Goal: Task Accomplishment & Management: Use online tool/utility

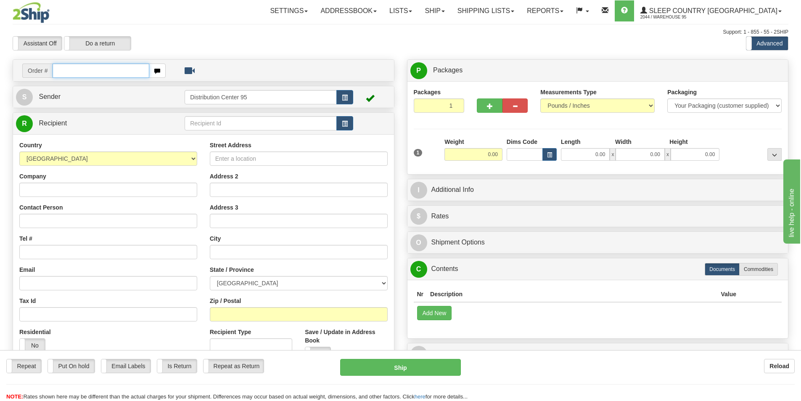
click at [117, 72] on input "text" at bounding box center [101, 71] width 97 height 14
type input "9000I083097"
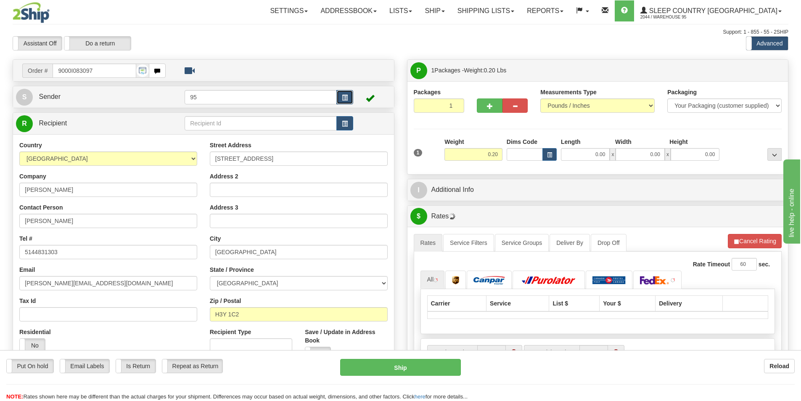
click at [340, 95] on button "button" at bounding box center [345, 97] width 17 height 14
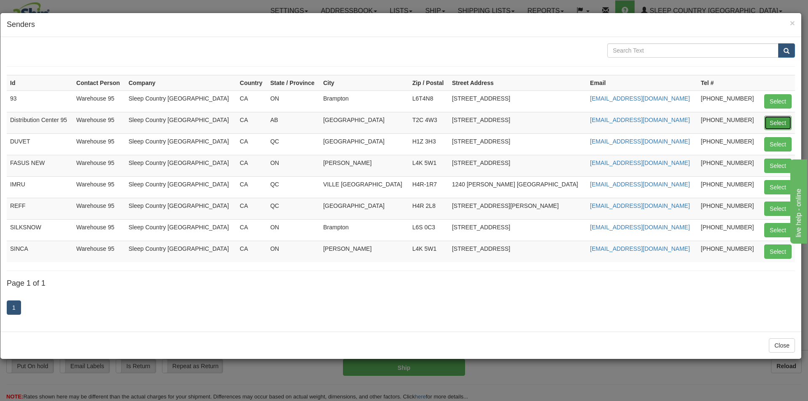
click at [777, 125] on button "Select" at bounding box center [777, 123] width 27 height 14
type input "Distribution Center 95"
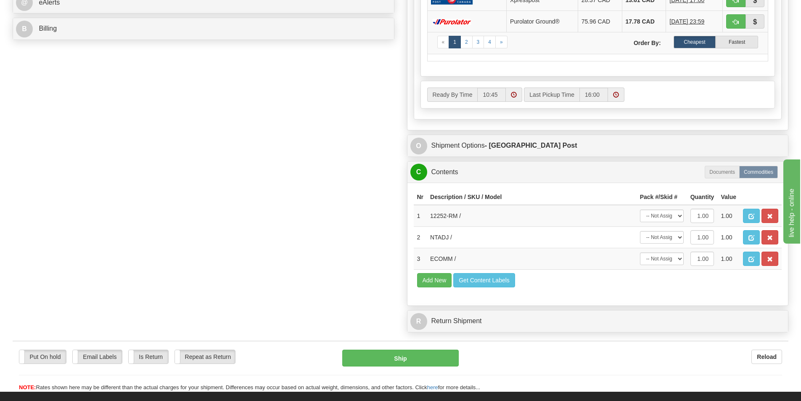
scroll to position [394, 0]
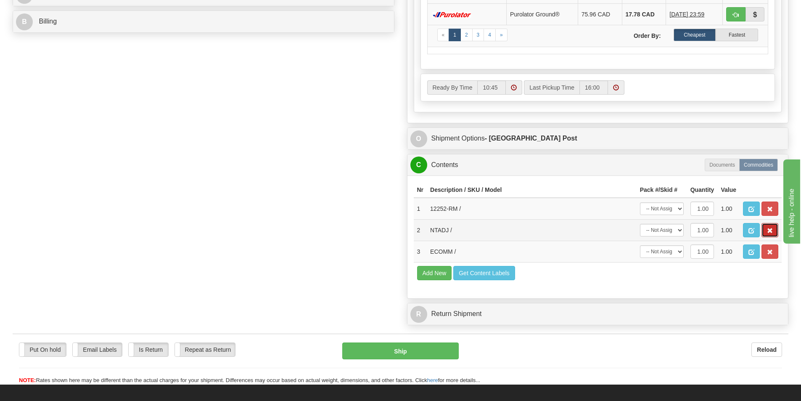
click at [773, 232] on button "button" at bounding box center [770, 230] width 17 height 14
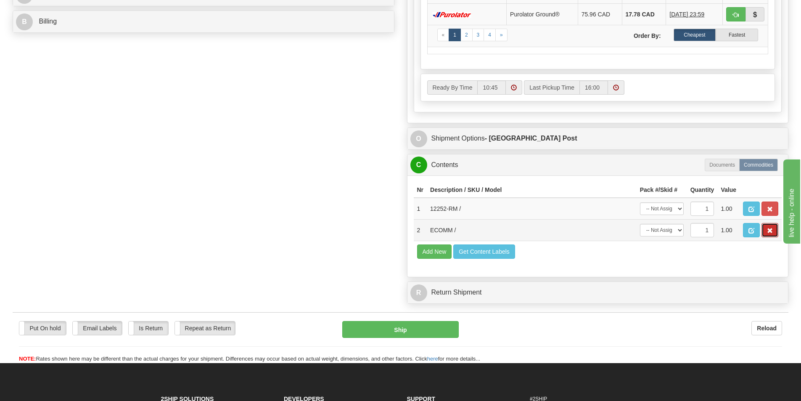
click at [773, 234] on button "button" at bounding box center [770, 230] width 17 height 14
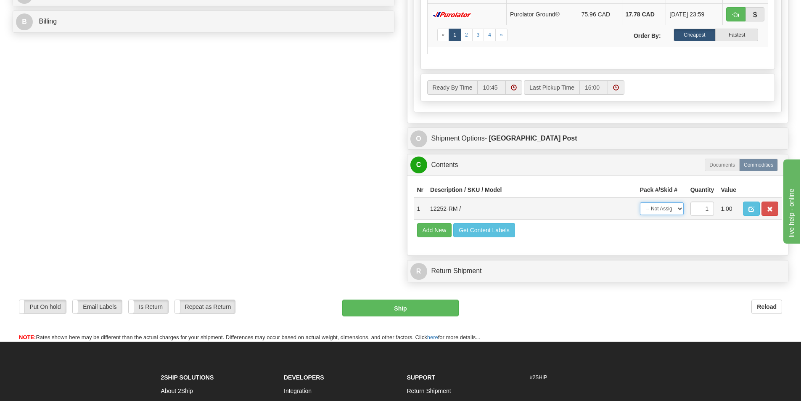
click at [674, 206] on select "-- Not Assigned -- Package 1" at bounding box center [662, 208] width 44 height 13
select select "0"
click at [640, 202] on select "-- Not Assigned -- Package 1" at bounding box center [662, 208] width 44 height 13
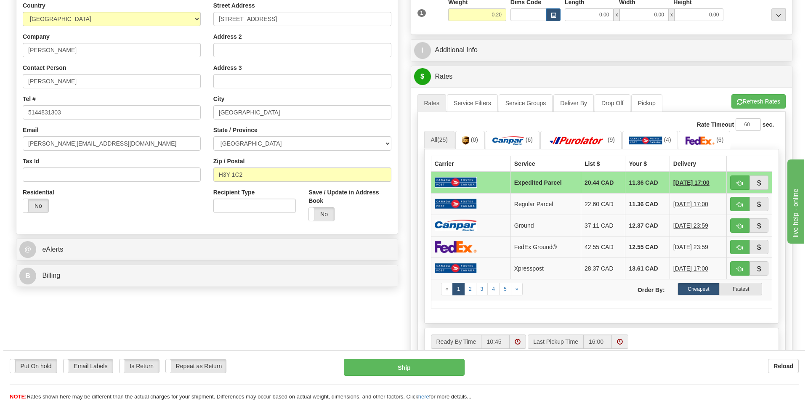
scroll to position [141, 0]
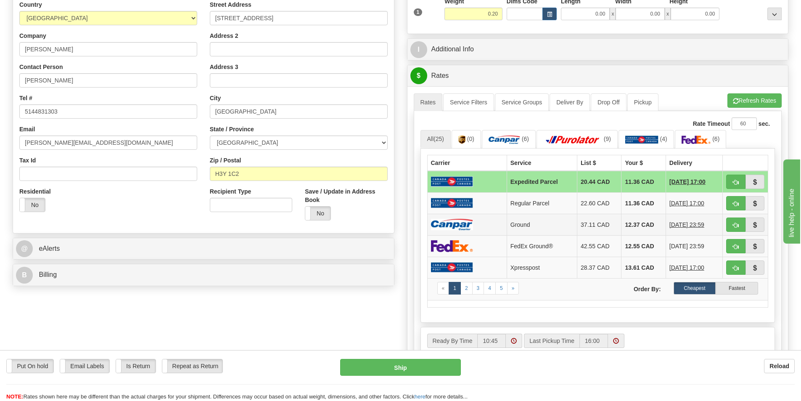
click at [564, 228] on td "Ground" at bounding box center [542, 224] width 70 height 21
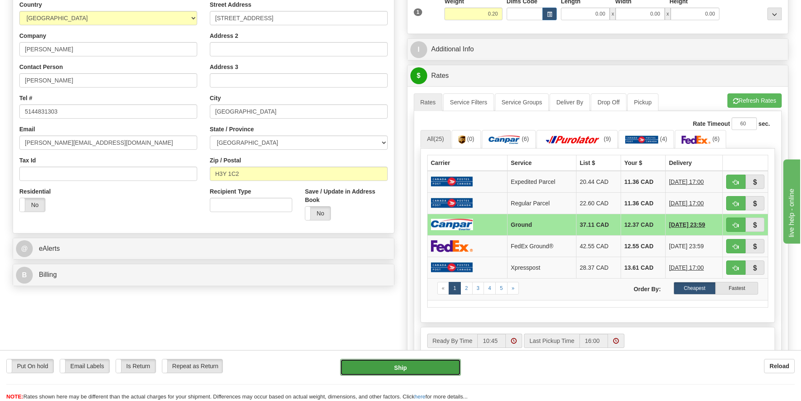
click at [404, 364] on button "Ship" at bounding box center [400, 367] width 121 height 17
type input "1"
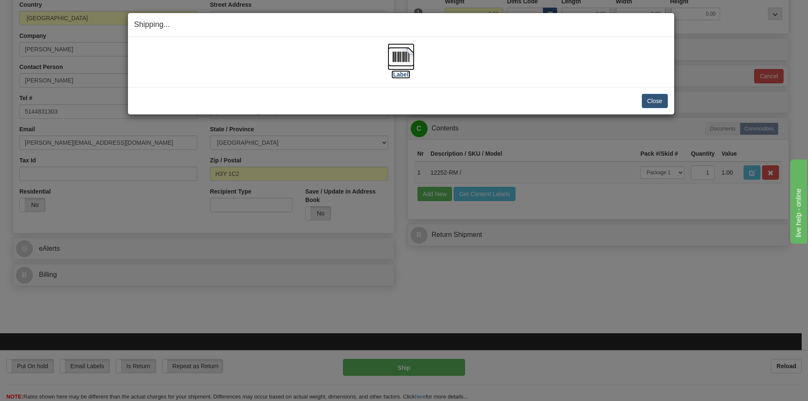
click at [399, 57] on img at bounding box center [400, 56] width 27 height 27
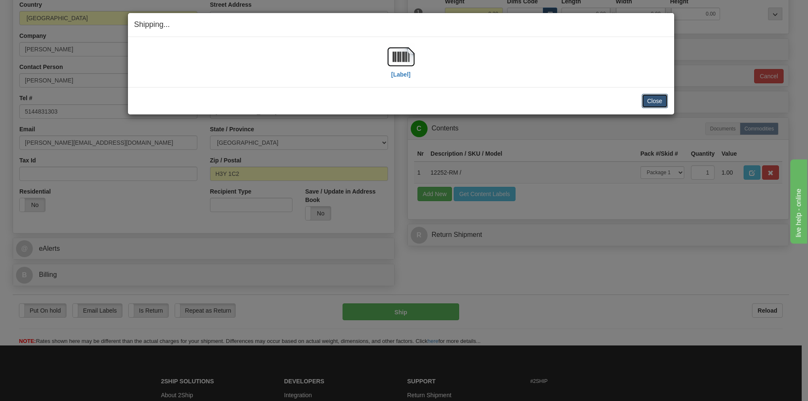
click at [652, 104] on button "Close" at bounding box center [655, 101] width 26 height 14
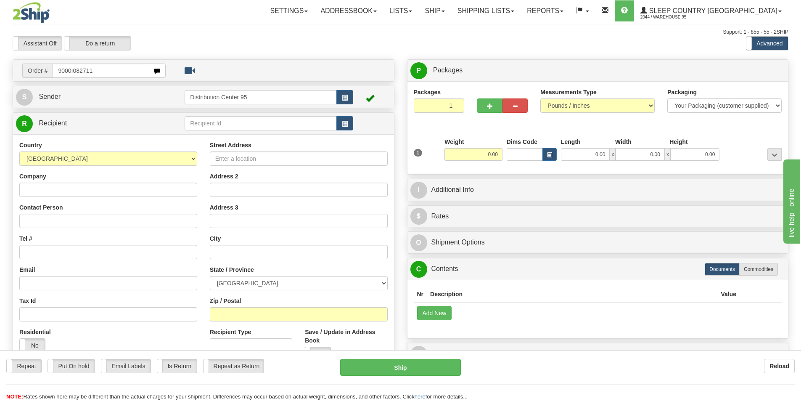
type input "9000I082711"
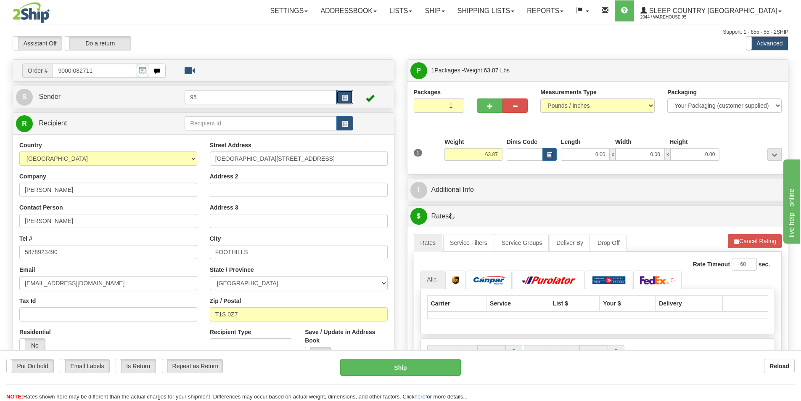
click at [349, 99] on button "button" at bounding box center [345, 97] width 17 height 14
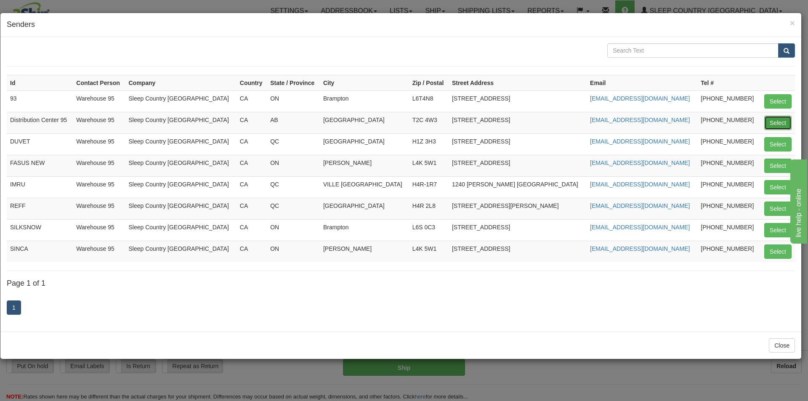
click at [781, 123] on button "Select" at bounding box center [777, 123] width 27 height 14
type input "Distribution Center 95"
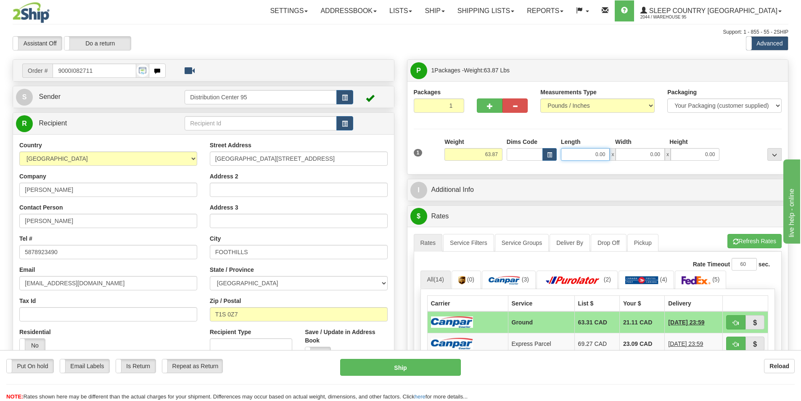
click at [581, 154] on input "0.00" at bounding box center [585, 154] width 49 height 13
type input "18.50"
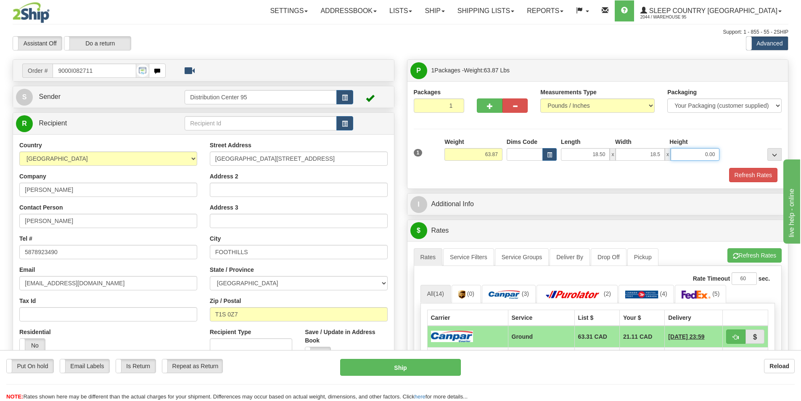
type input "18.50"
type input "42.00"
click at [750, 174] on button "Refresh Rates" at bounding box center [753, 175] width 48 height 14
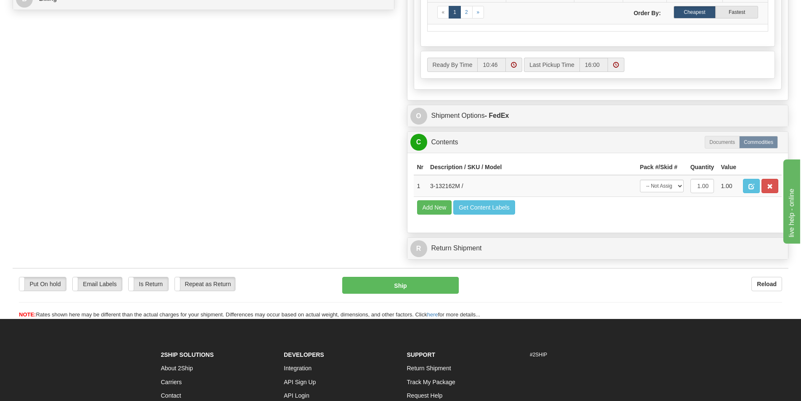
scroll to position [426, 0]
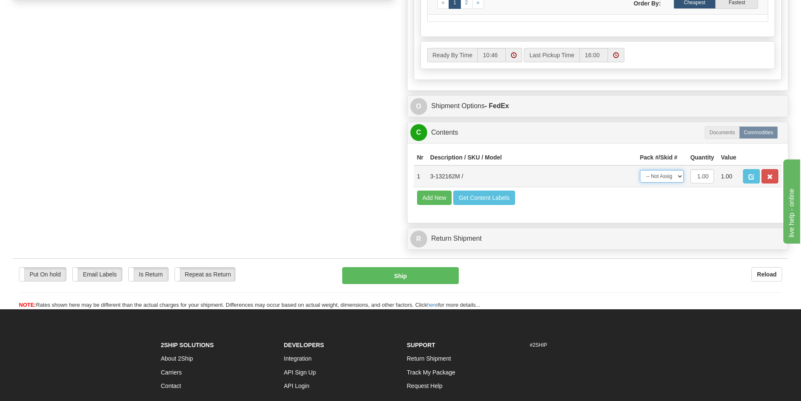
click at [670, 179] on select "-- Not Assigned -- Package 1" at bounding box center [662, 176] width 44 height 13
select select "0"
click at [640, 170] on select "-- Not Assigned -- Package 1" at bounding box center [662, 176] width 44 height 13
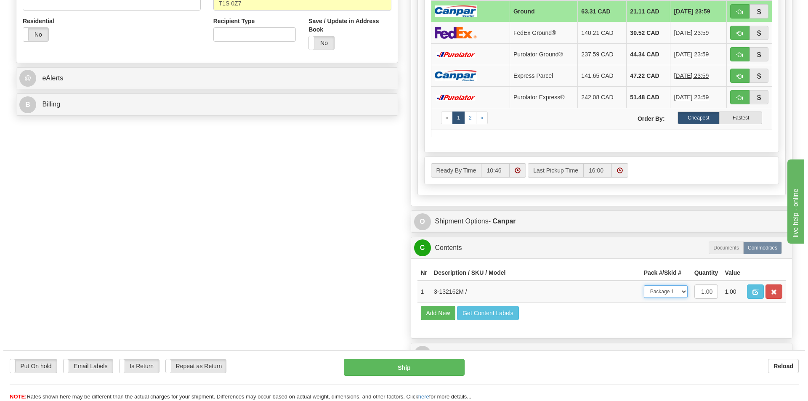
scroll to position [329, 0]
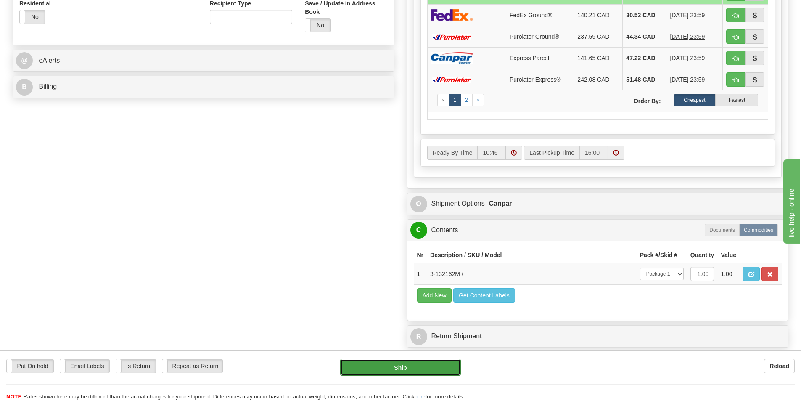
click at [424, 363] on button "Ship" at bounding box center [400, 367] width 121 height 17
type input "1"
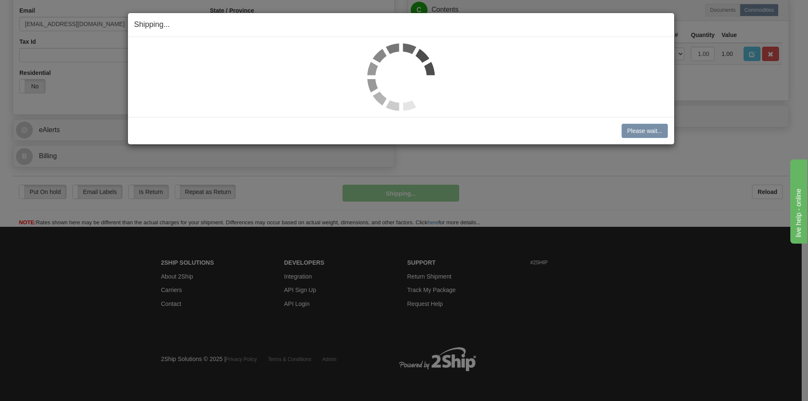
scroll to position [260, 0]
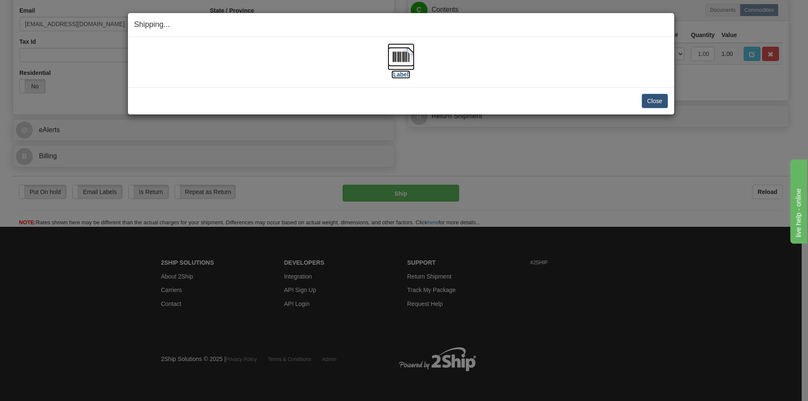
click at [405, 58] on img at bounding box center [400, 56] width 27 height 27
click at [652, 101] on button "Close" at bounding box center [655, 101] width 26 height 14
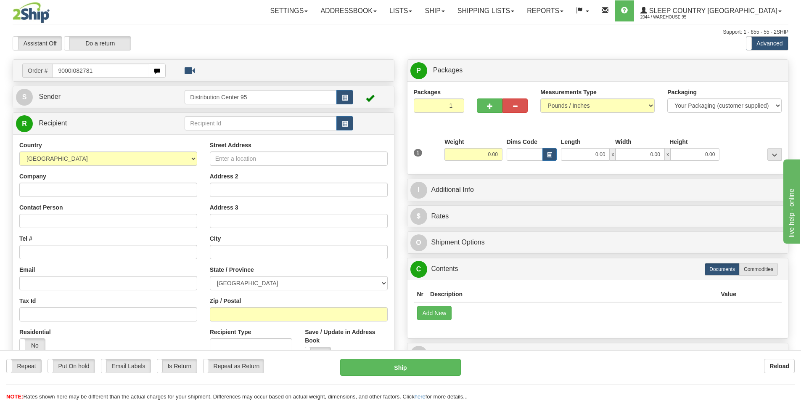
type input "9000I082781"
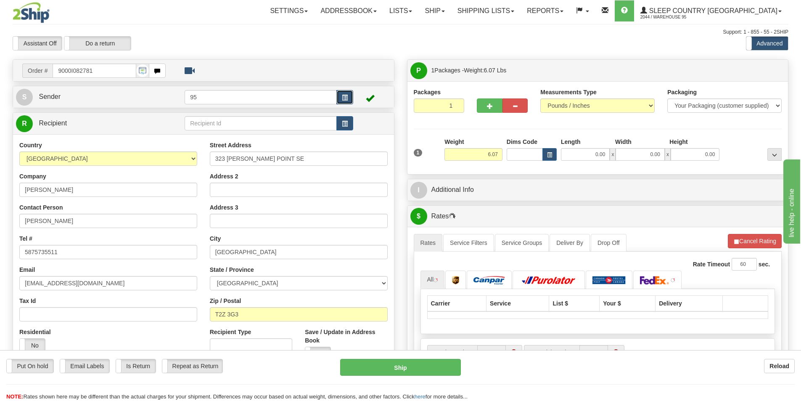
click at [345, 98] on span "button" at bounding box center [345, 97] width 6 height 5
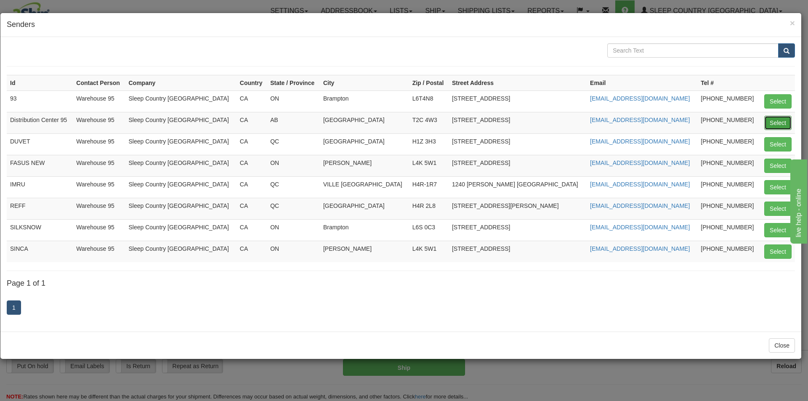
click at [777, 124] on button "Select" at bounding box center [777, 123] width 27 height 14
type input "Distribution Center 95"
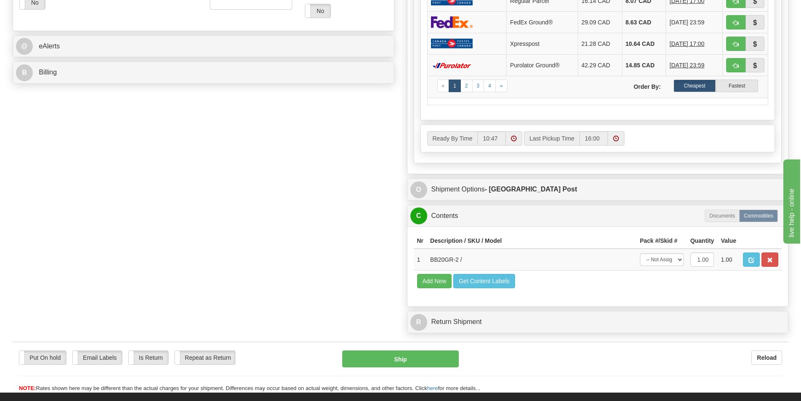
scroll to position [384, 0]
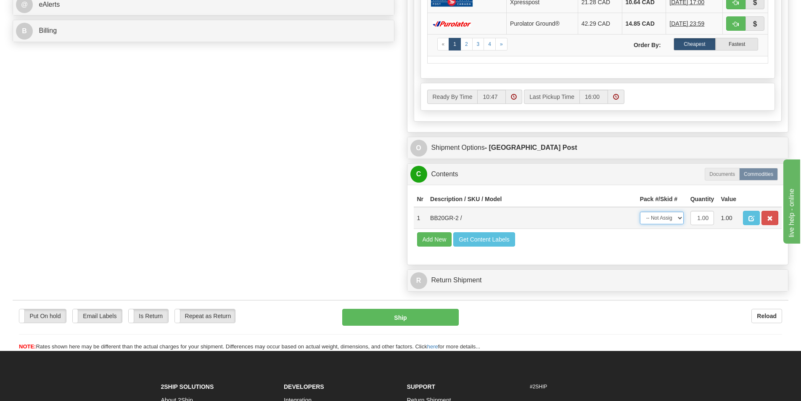
click at [672, 220] on select "-- Not Assigned -- Package 1" at bounding box center [662, 218] width 44 height 13
select select "0"
click at [640, 212] on select "-- Not Assigned -- Package 1" at bounding box center [662, 218] width 44 height 13
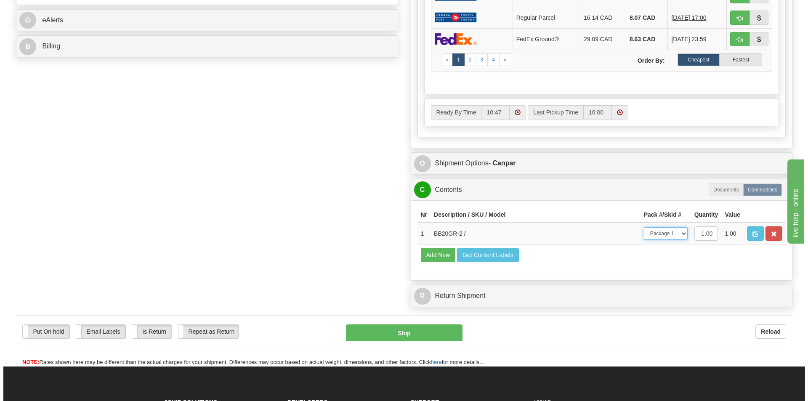
scroll to position [388, 0]
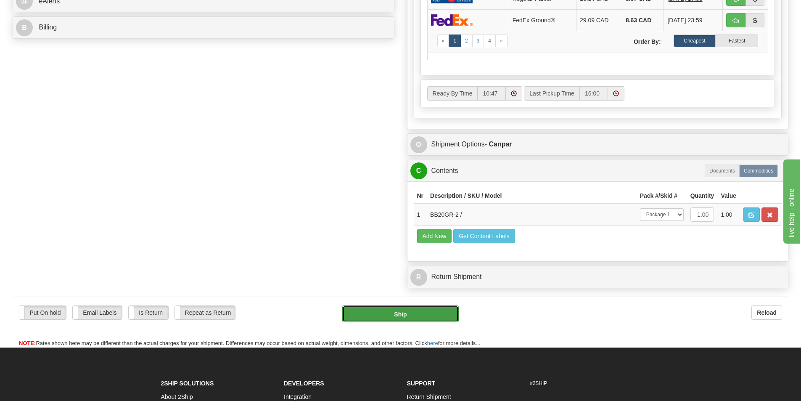
click at [411, 317] on button "Ship" at bounding box center [400, 313] width 117 height 17
type input "1"
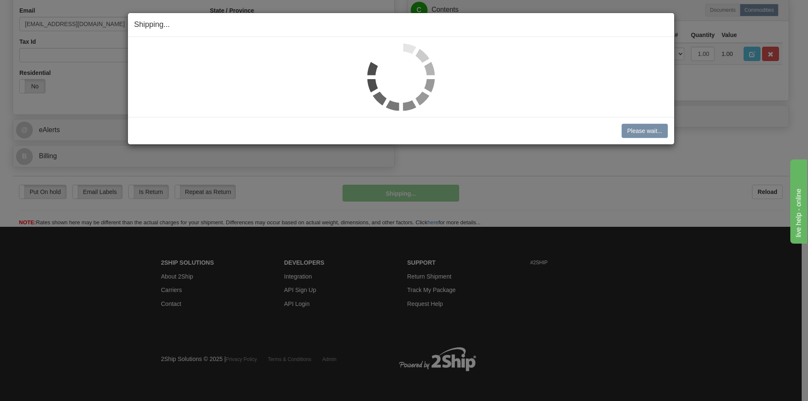
scroll to position [260, 0]
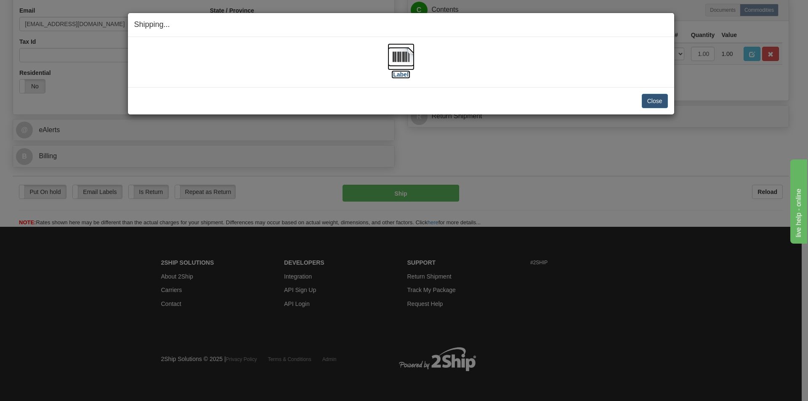
click at [406, 54] on img at bounding box center [400, 56] width 27 height 27
click at [657, 105] on button "Close" at bounding box center [655, 101] width 26 height 14
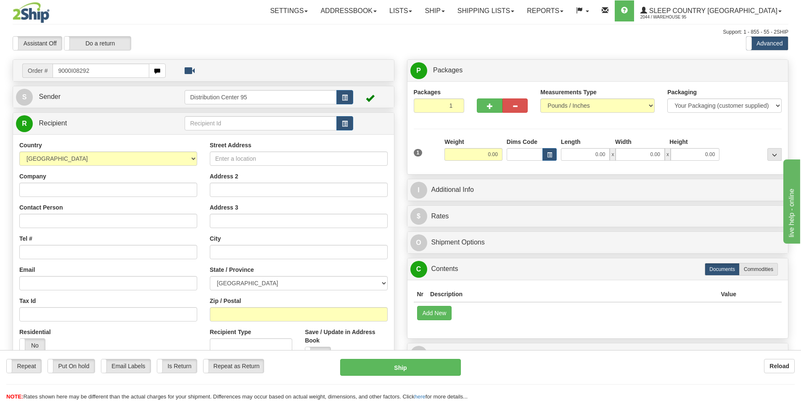
type input "9000I082923"
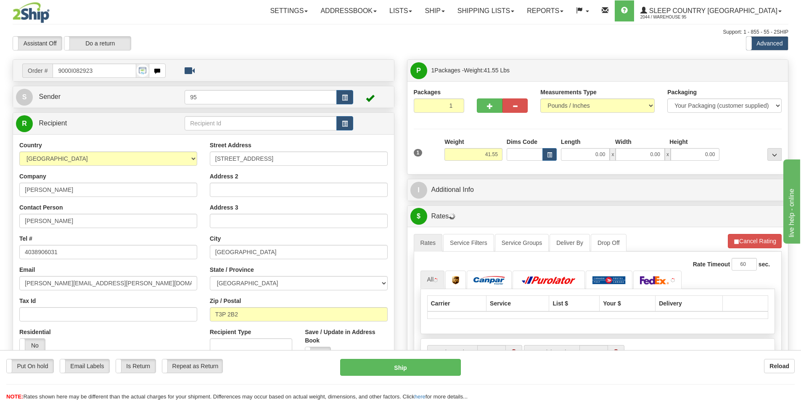
click at [354, 103] on td at bounding box center [371, 96] width 37 height 17
click at [342, 96] on span "button" at bounding box center [345, 97] width 6 height 5
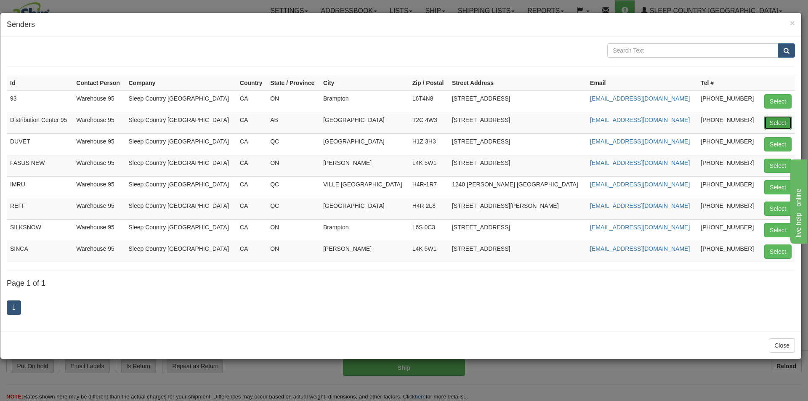
click at [779, 120] on button "Select" at bounding box center [777, 123] width 27 height 14
type input "Distribution Center 95"
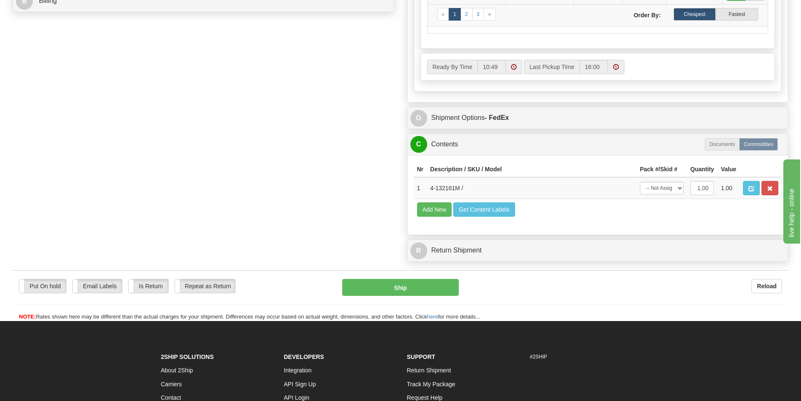
scroll to position [415, 0]
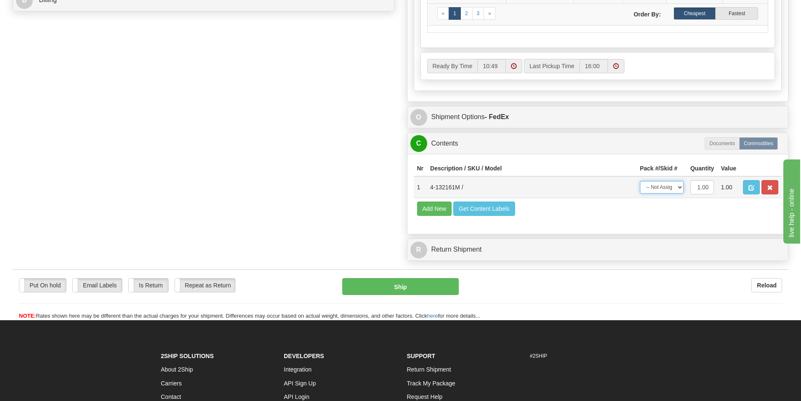
drag, startPoint x: 665, startPoint y: 186, endPoint x: 665, endPoint y: 191, distance: 5.5
click at [665, 186] on select "-- Not Assigned -- Package 1" at bounding box center [662, 187] width 44 height 13
select select "0"
click at [640, 181] on select "-- Not Assigned -- Package 1" at bounding box center [662, 187] width 44 height 13
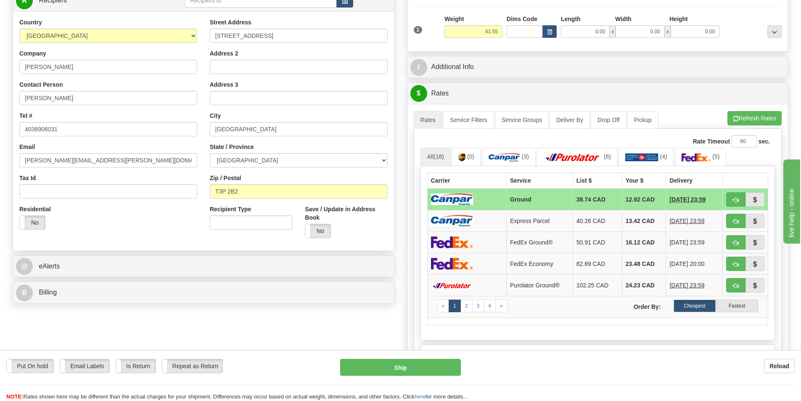
scroll to position [0, 0]
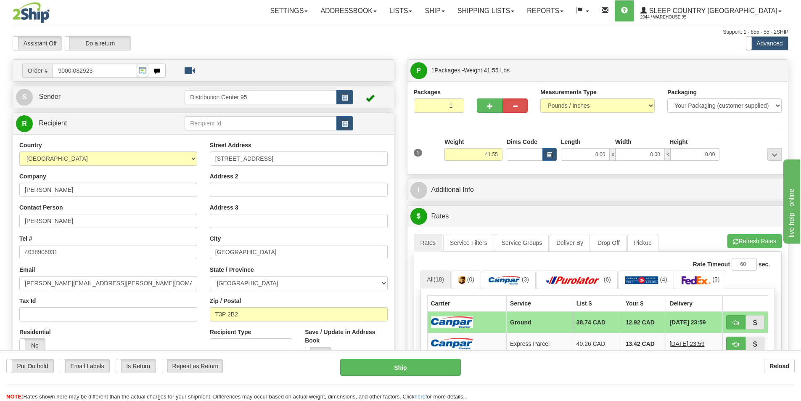
click at [595, 163] on div "1 Weight 41.55 Dims Code x x" at bounding box center [598, 153] width 373 height 30
click at [594, 154] on input "0.00" at bounding box center [585, 154] width 49 height 13
type input "18.00"
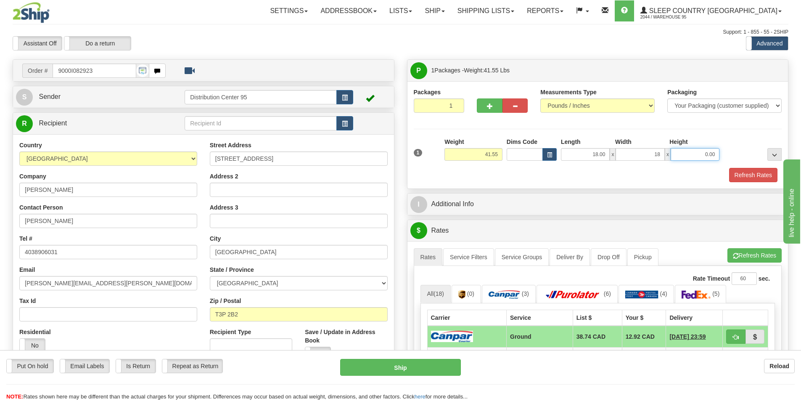
type input "18.00"
type input "41.00"
click at [736, 174] on button "Refresh Rates" at bounding box center [753, 175] width 48 height 14
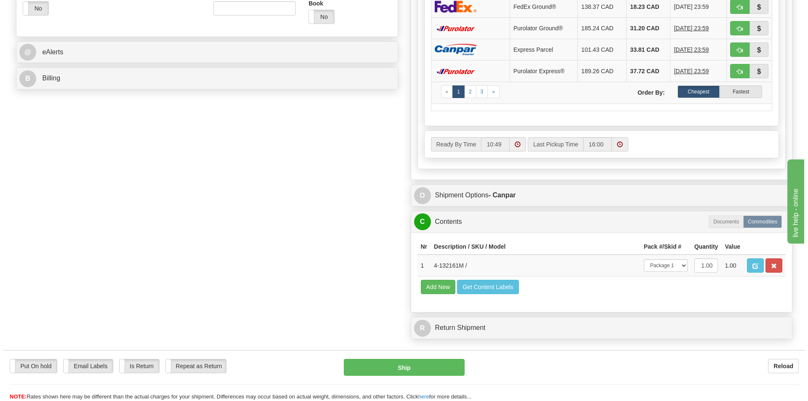
scroll to position [342, 0]
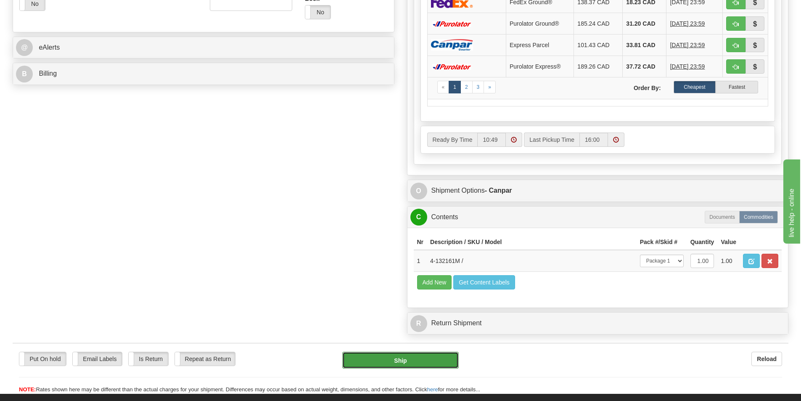
click at [420, 361] on button "Ship" at bounding box center [400, 360] width 117 height 17
type input "1"
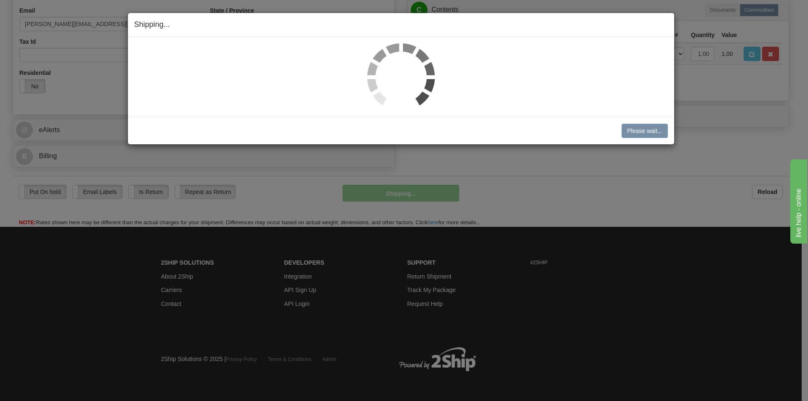
scroll to position [260, 0]
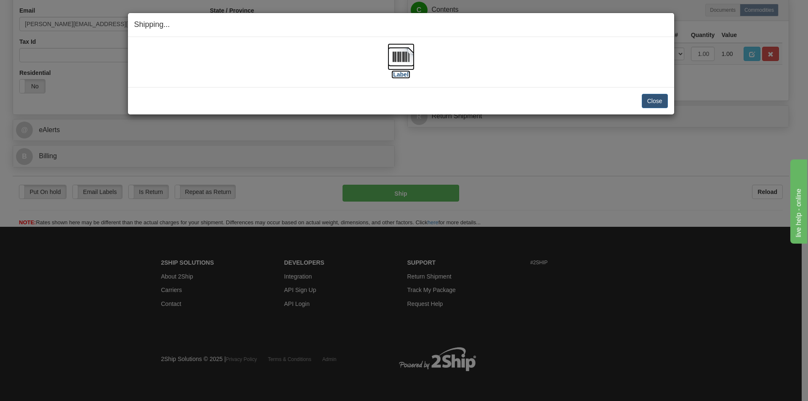
click at [399, 53] on img at bounding box center [400, 56] width 27 height 27
drag, startPoint x: 653, startPoint y: 98, endPoint x: 597, endPoint y: 15, distance: 99.6
click at [653, 97] on button "Close" at bounding box center [655, 101] width 26 height 14
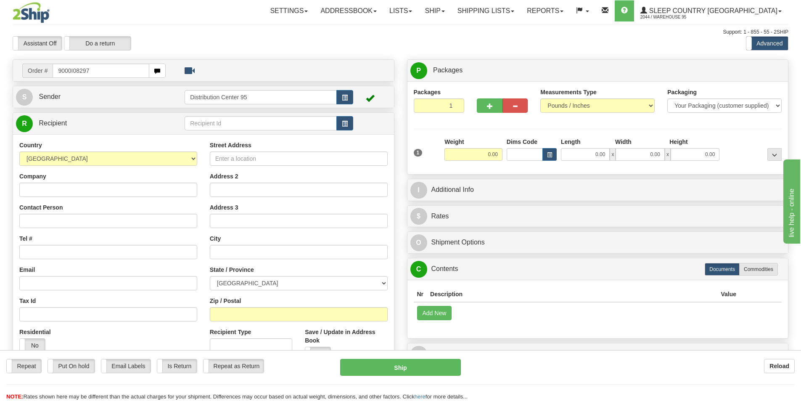
type input "9000I082970"
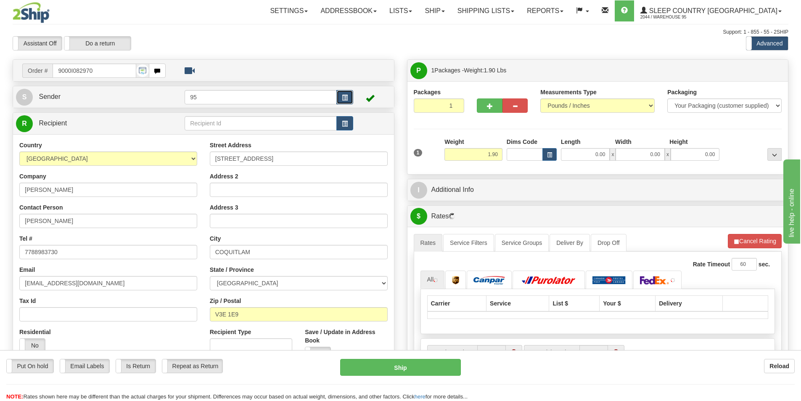
click at [345, 95] on span "button" at bounding box center [345, 97] width 6 height 5
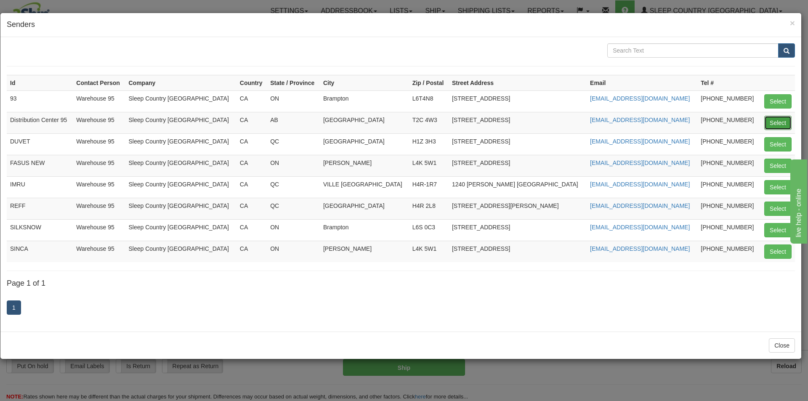
click at [782, 125] on button "Select" at bounding box center [777, 123] width 27 height 14
type input "Distribution Center 95"
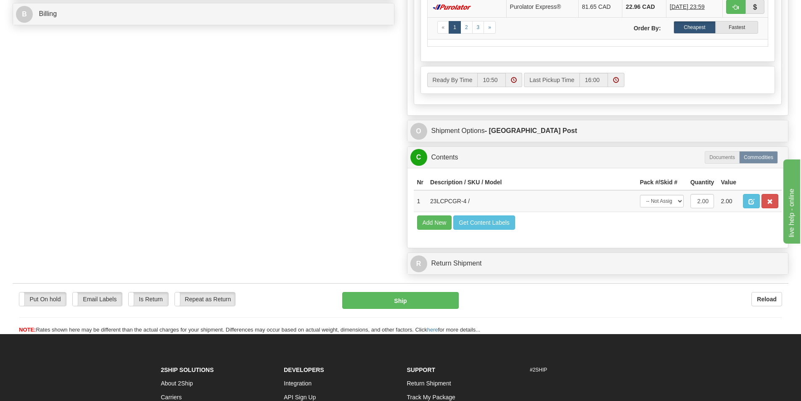
scroll to position [414, 0]
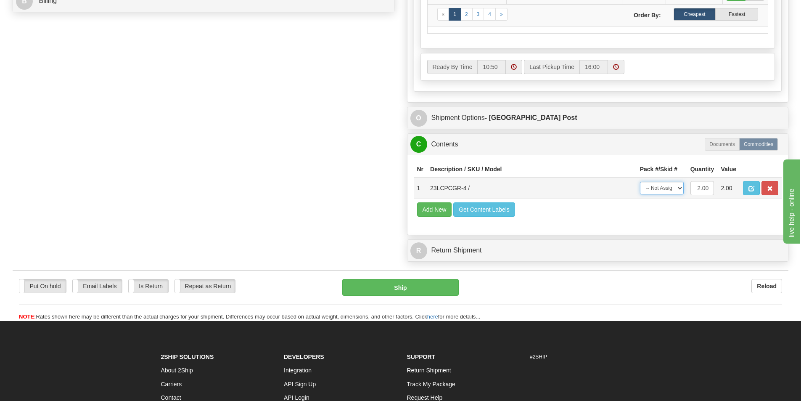
click at [666, 191] on select "-- Not Assigned -- Package 1" at bounding box center [662, 188] width 44 height 13
select select "0"
click at [640, 182] on select "-- Not Assigned -- Package 1" at bounding box center [662, 188] width 44 height 13
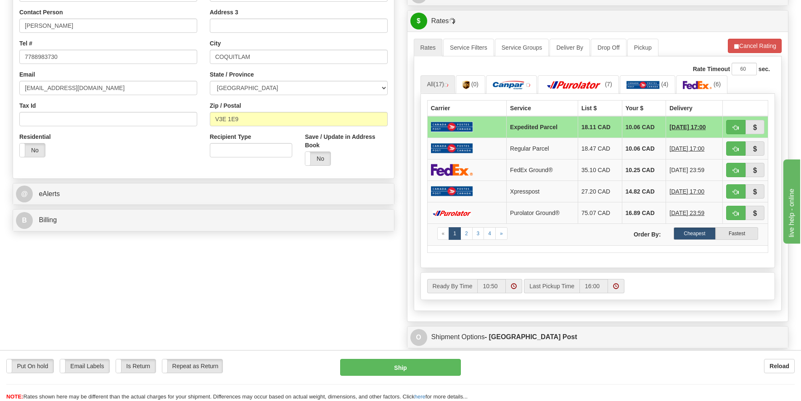
scroll to position [149, 0]
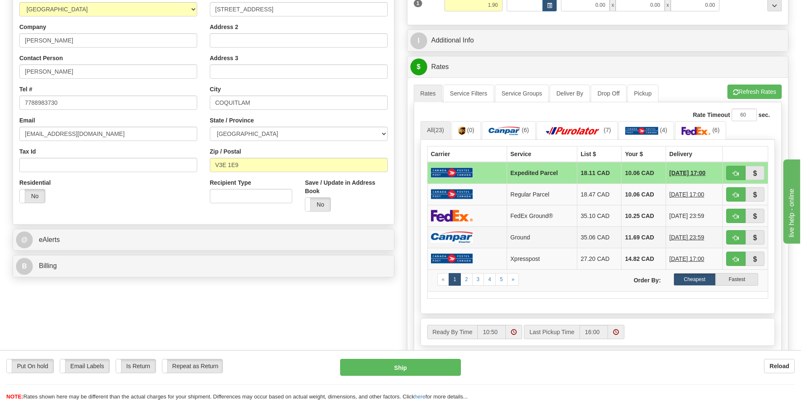
click at [578, 239] on td "35.06 CAD" at bounding box center [600, 236] width 44 height 21
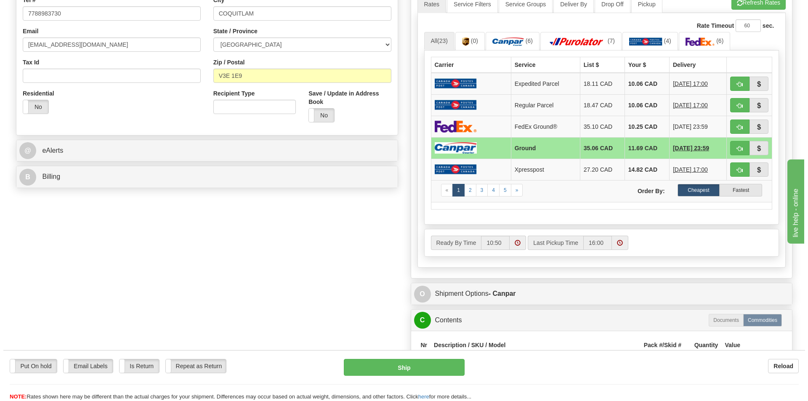
scroll to position [381, 0]
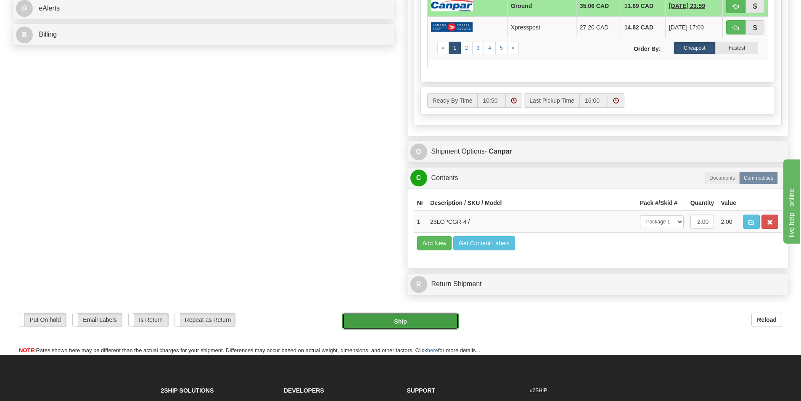
click at [415, 317] on button "Ship" at bounding box center [400, 321] width 117 height 17
type input "1"
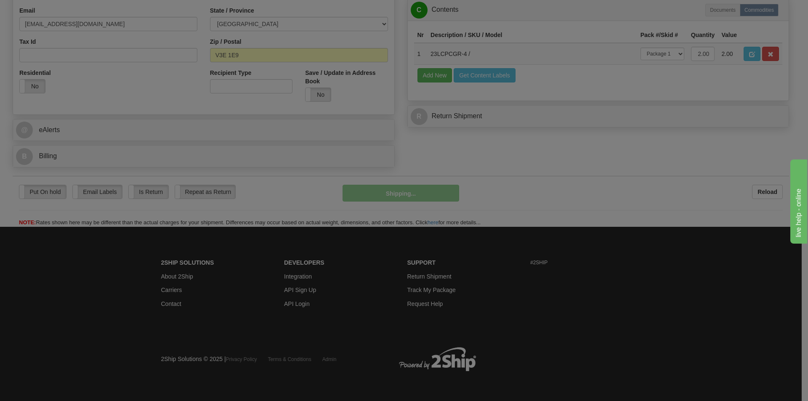
scroll to position [260, 0]
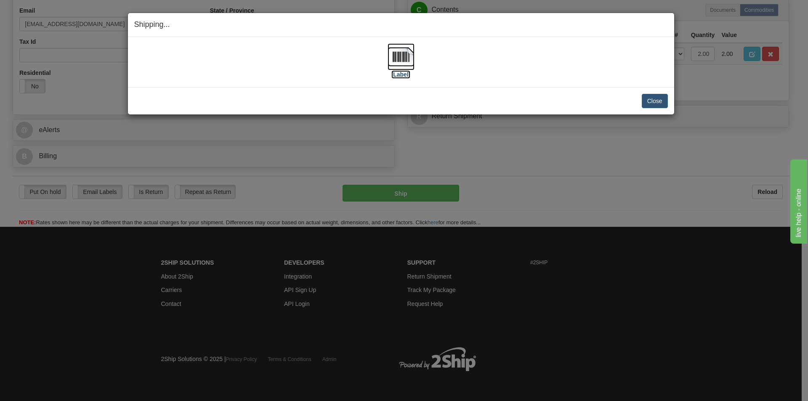
click at [405, 64] on img at bounding box center [400, 56] width 27 height 27
click at [657, 96] on button "Close" at bounding box center [655, 101] width 26 height 14
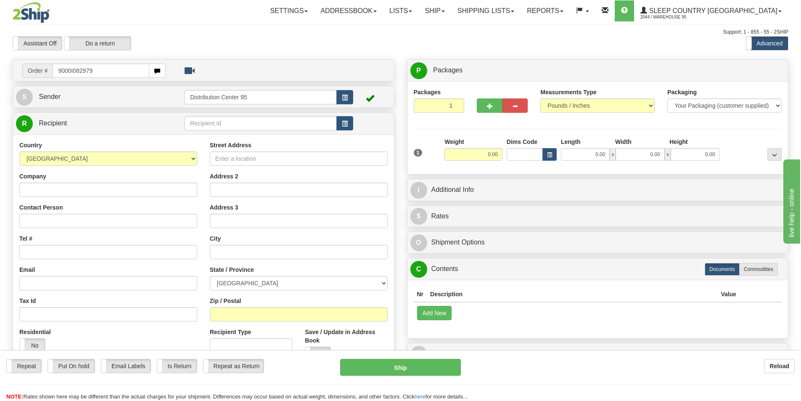
type input "9000I082979"
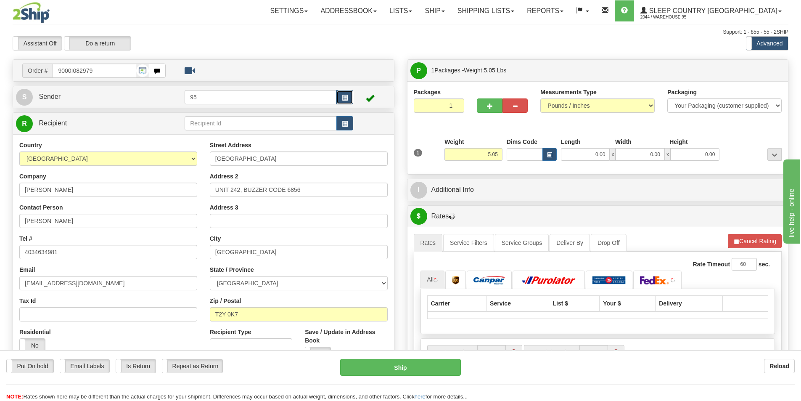
click at [348, 94] on button "button" at bounding box center [345, 97] width 17 height 14
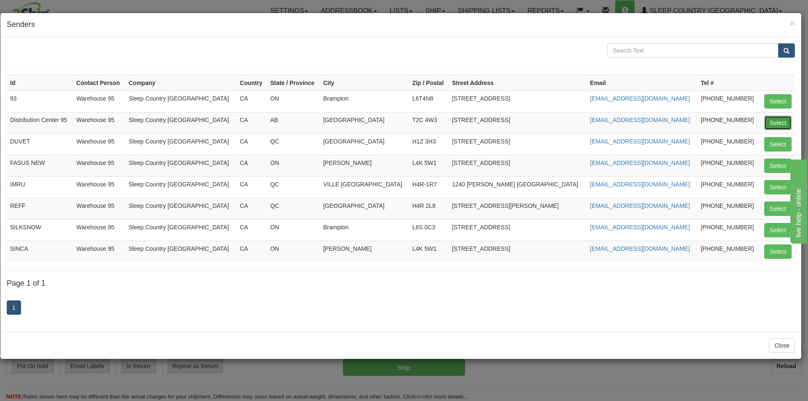
click at [771, 122] on button "Select" at bounding box center [777, 123] width 27 height 14
type input "Distribution Center 95"
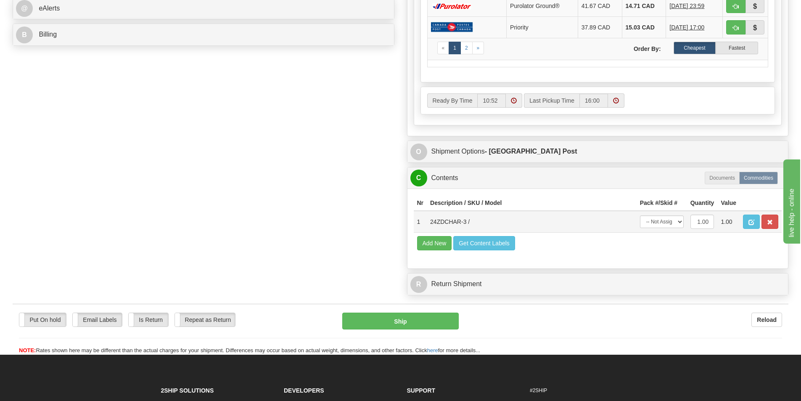
scroll to position [376, 0]
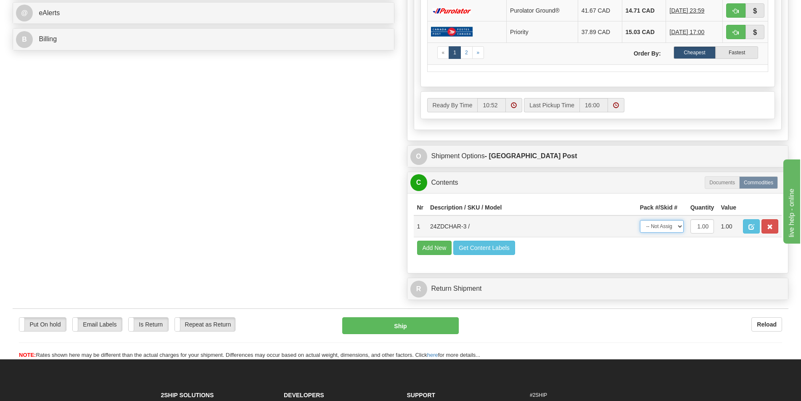
click at [670, 229] on select "-- Not Assigned -- Package 1" at bounding box center [662, 226] width 44 height 13
select select "0"
click at [640, 220] on select "-- Not Assigned -- Package 1" at bounding box center [662, 226] width 44 height 13
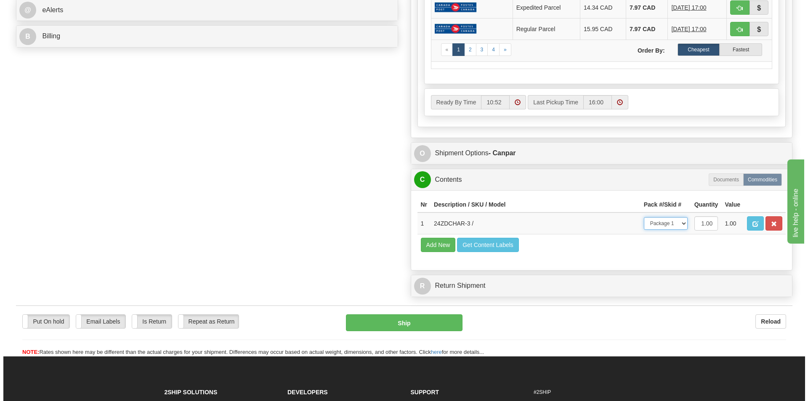
scroll to position [410, 0]
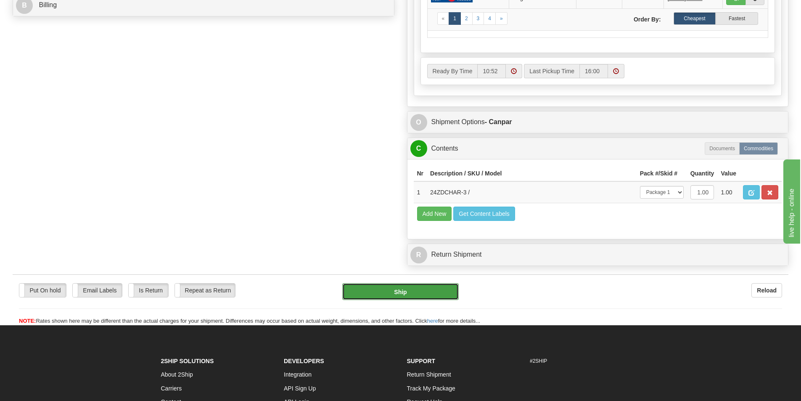
click at [400, 295] on button "Ship" at bounding box center [400, 291] width 117 height 17
type input "1"
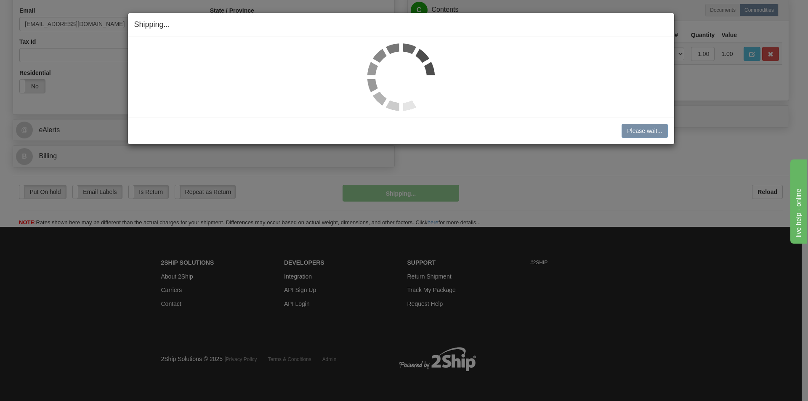
scroll to position [260, 0]
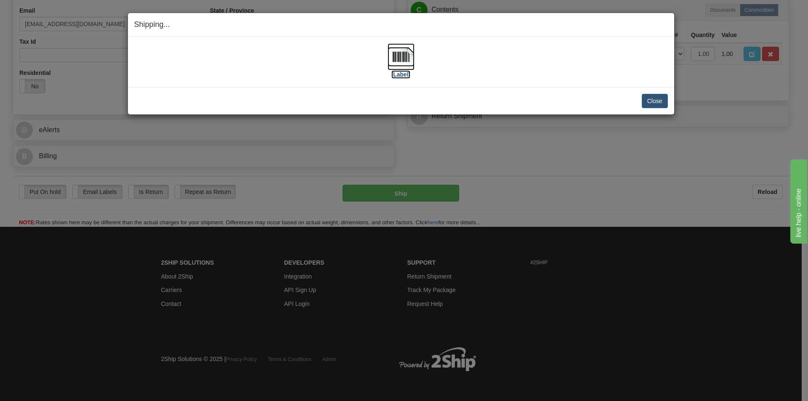
click at [391, 65] on img at bounding box center [400, 56] width 27 height 27
click at [661, 98] on button "Close" at bounding box center [655, 101] width 26 height 14
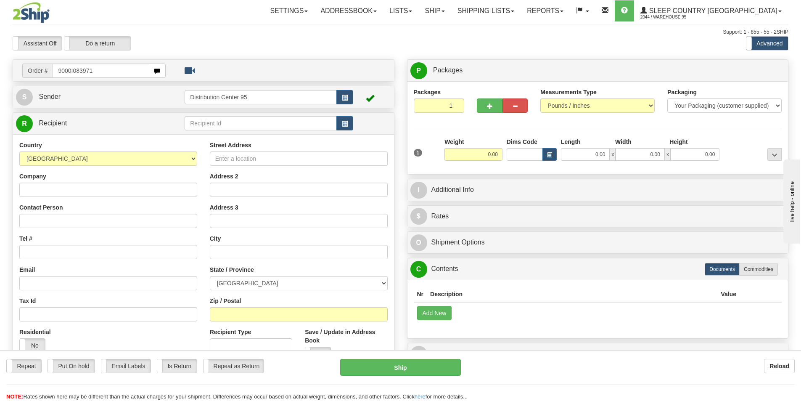
type input "9000I083971"
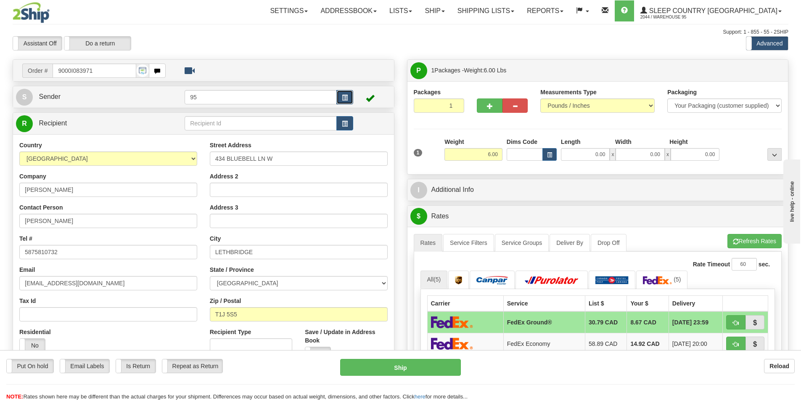
click at [347, 97] on span "button" at bounding box center [345, 97] width 6 height 5
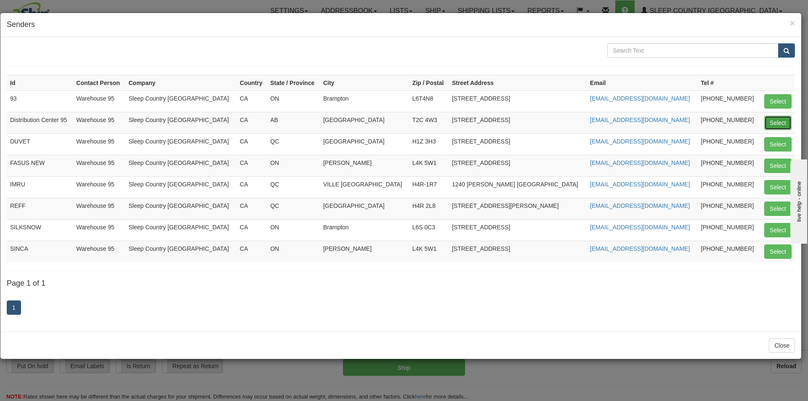
click at [782, 116] on button "Select" at bounding box center [777, 123] width 27 height 14
type input "Distribution Center 95"
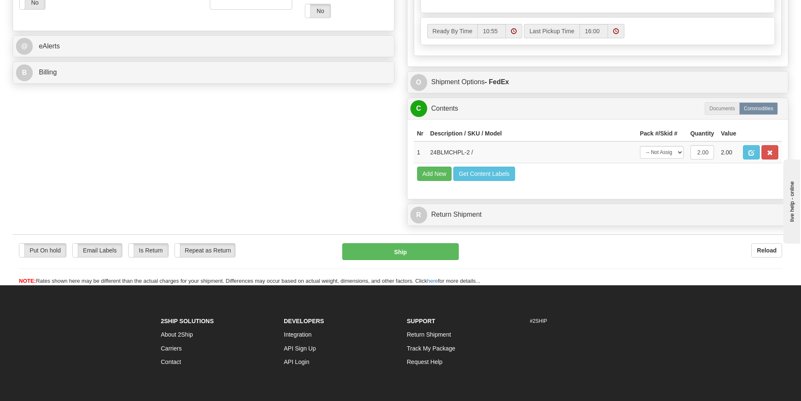
scroll to position [362, 0]
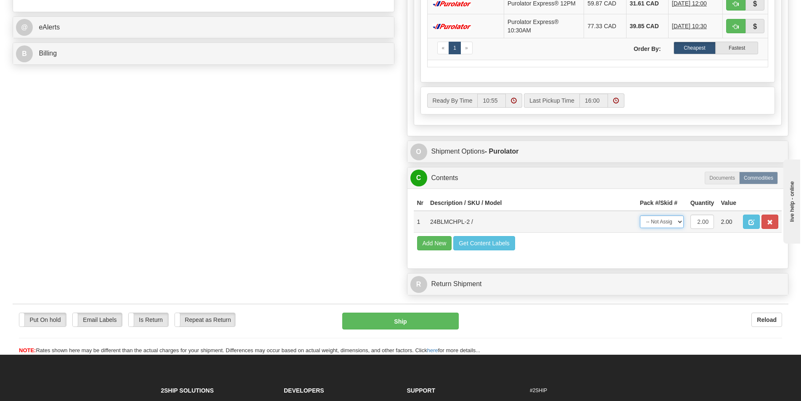
drag, startPoint x: 673, startPoint y: 222, endPoint x: 671, endPoint y: 226, distance: 4.5
click at [673, 222] on select "-- Not Assigned -- Package 1" at bounding box center [662, 221] width 44 height 13
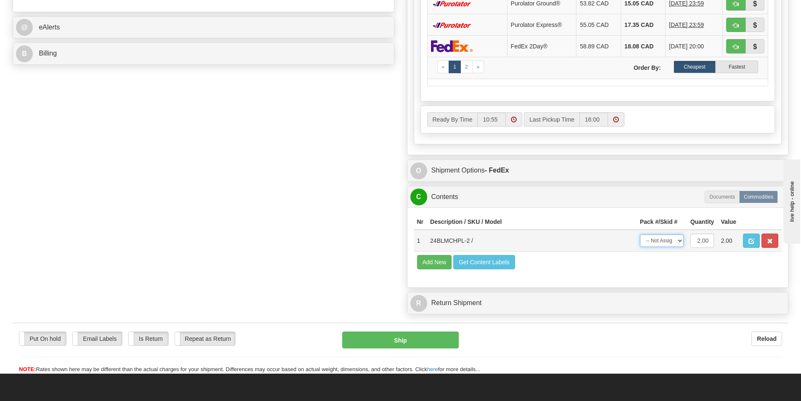
click at [665, 245] on select "-- Not Assigned -- Package 1" at bounding box center [662, 240] width 44 height 13
drag, startPoint x: 670, startPoint y: 241, endPoint x: 668, endPoint y: 246, distance: 5.2
click at [670, 244] on select "-- Not Assigned -- Package 1" at bounding box center [662, 240] width 44 height 13
select select "0"
click at [640, 234] on select "-- Not Assigned -- Package 1" at bounding box center [662, 240] width 44 height 13
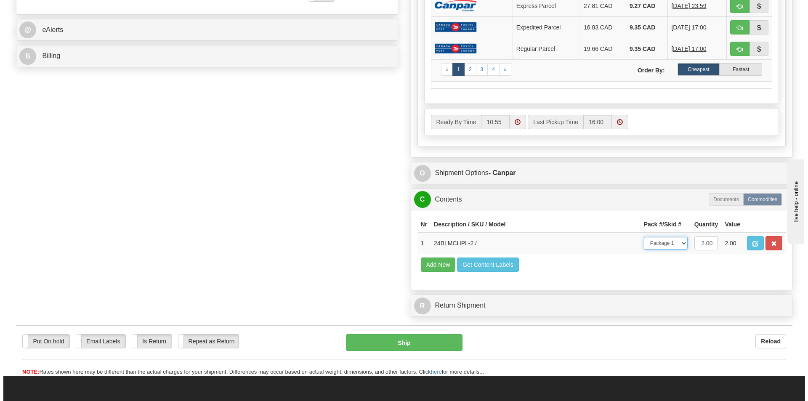
scroll to position [378, 0]
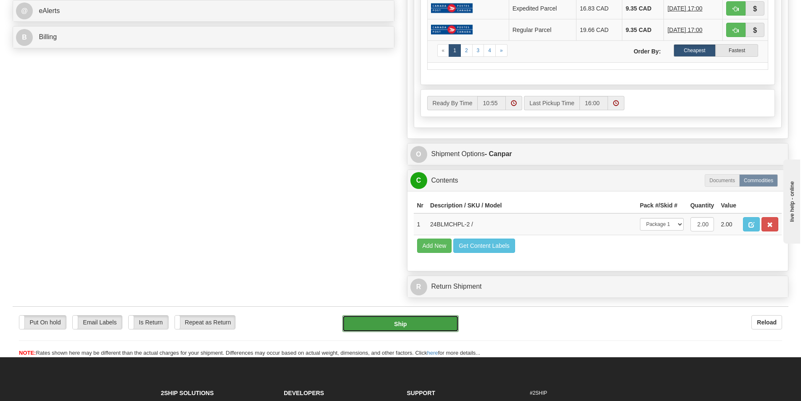
click at [440, 322] on button "Ship" at bounding box center [400, 323] width 117 height 17
type input "1"
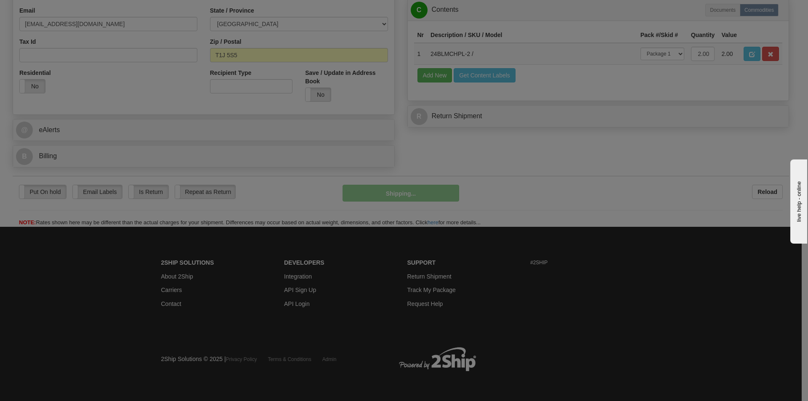
scroll to position [260, 0]
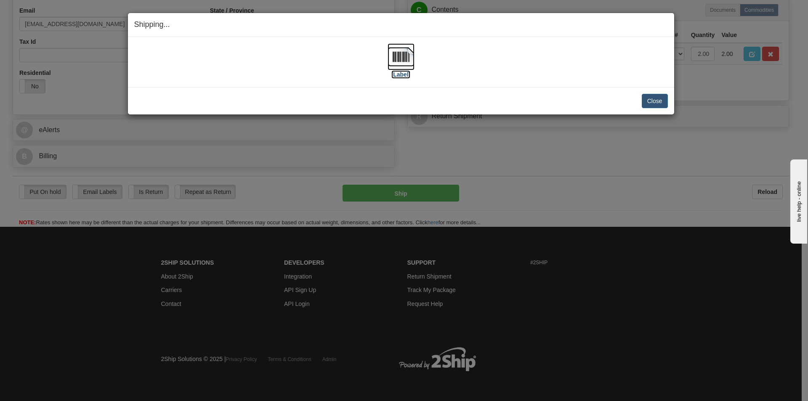
click at [404, 63] on img at bounding box center [400, 56] width 27 height 27
click at [651, 93] on div "Close Cancel Cancel Shipment and Quit Pickup Quit Pickup ONLY" at bounding box center [401, 100] width 546 height 27
click at [651, 105] on button "Close" at bounding box center [655, 101] width 26 height 14
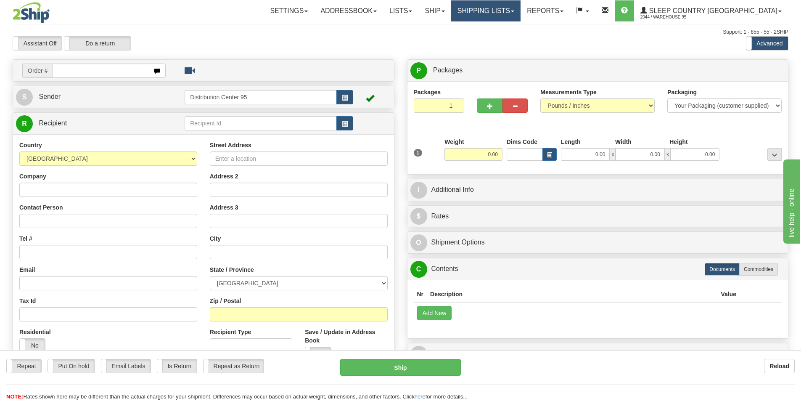
click at [513, 15] on link "Shipping lists" at bounding box center [485, 10] width 69 height 21
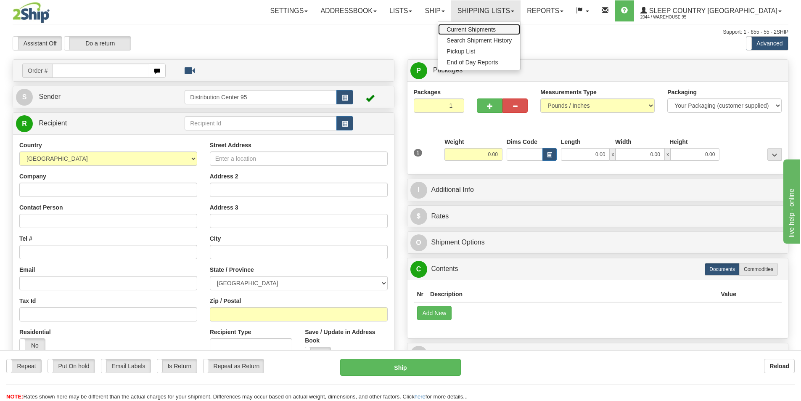
click at [496, 26] on span "Current Shipments" at bounding box center [471, 29] width 49 height 7
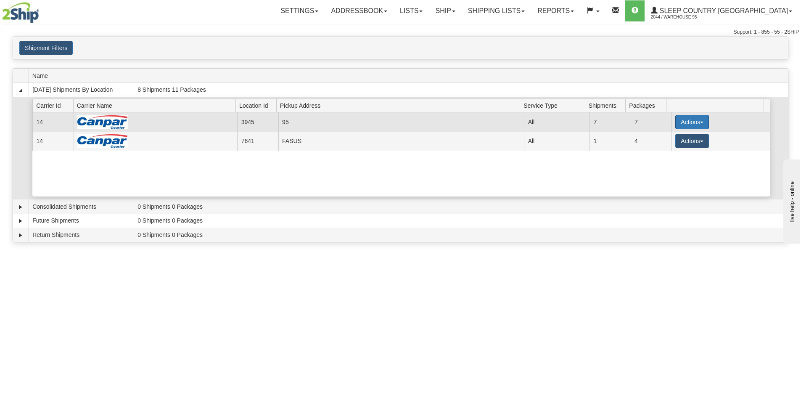
click at [689, 117] on button "Actions" at bounding box center [693, 122] width 34 height 14
click at [656, 150] on span "Close" at bounding box center [659, 149] width 19 height 6
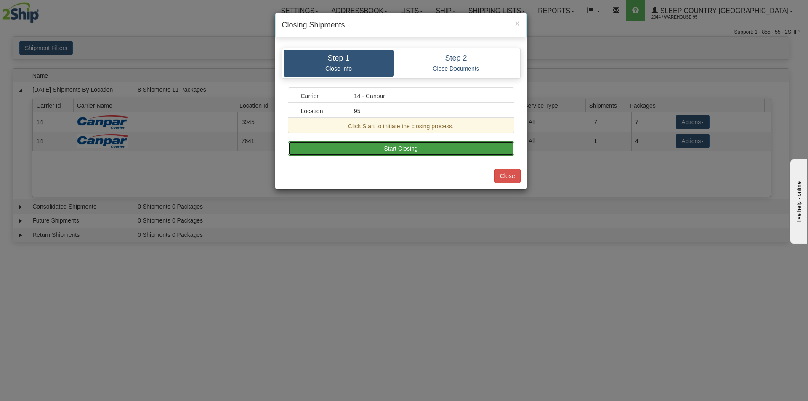
click at [455, 146] on button "Start Closing" at bounding box center [401, 148] width 226 height 14
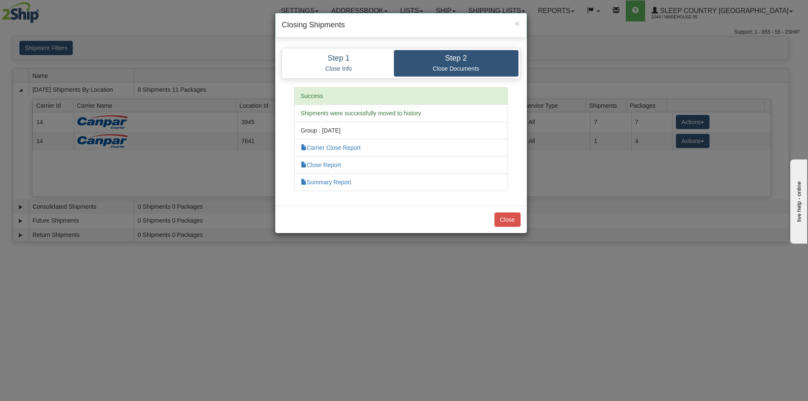
click at [354, 143] on li "Carrier Close Report" at bounding box center [401, 148] width 214 height 18
click at [354, 146] on link "Carrier Close Report" at bounding box center [331, 147] width 60 height 7
click at [329, 182] on link "Summary Report" at bounding box center [326, 182] width 50 height 7
click at [498, 216] on button "Close" at bounding box center [507, 219] width 26 height 14
